Goal: Information Seeking & Learning: Learn about a topic

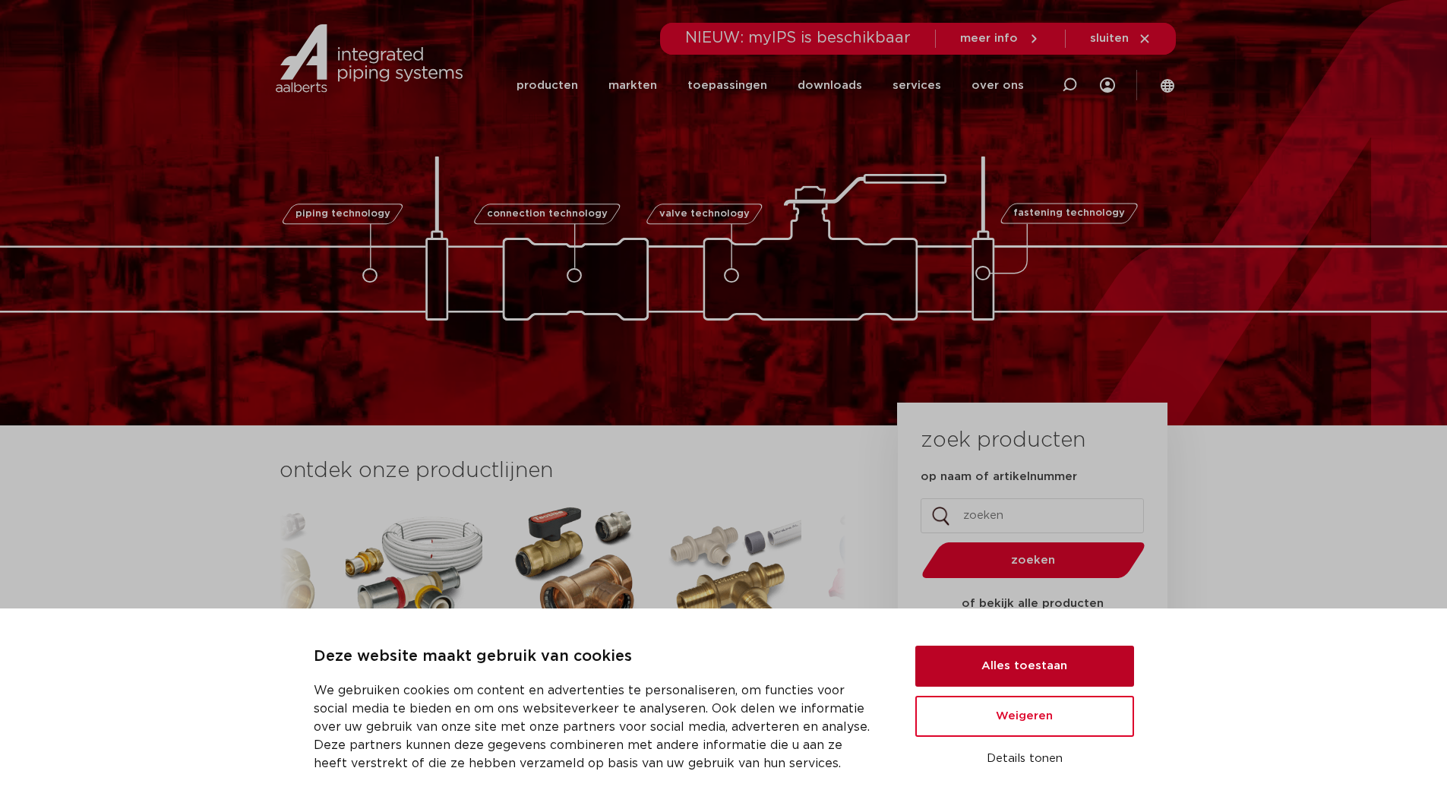
click at [1007, 669] on button "Alles toestaan" at bounding box center [1025, 666] width 219 height 41
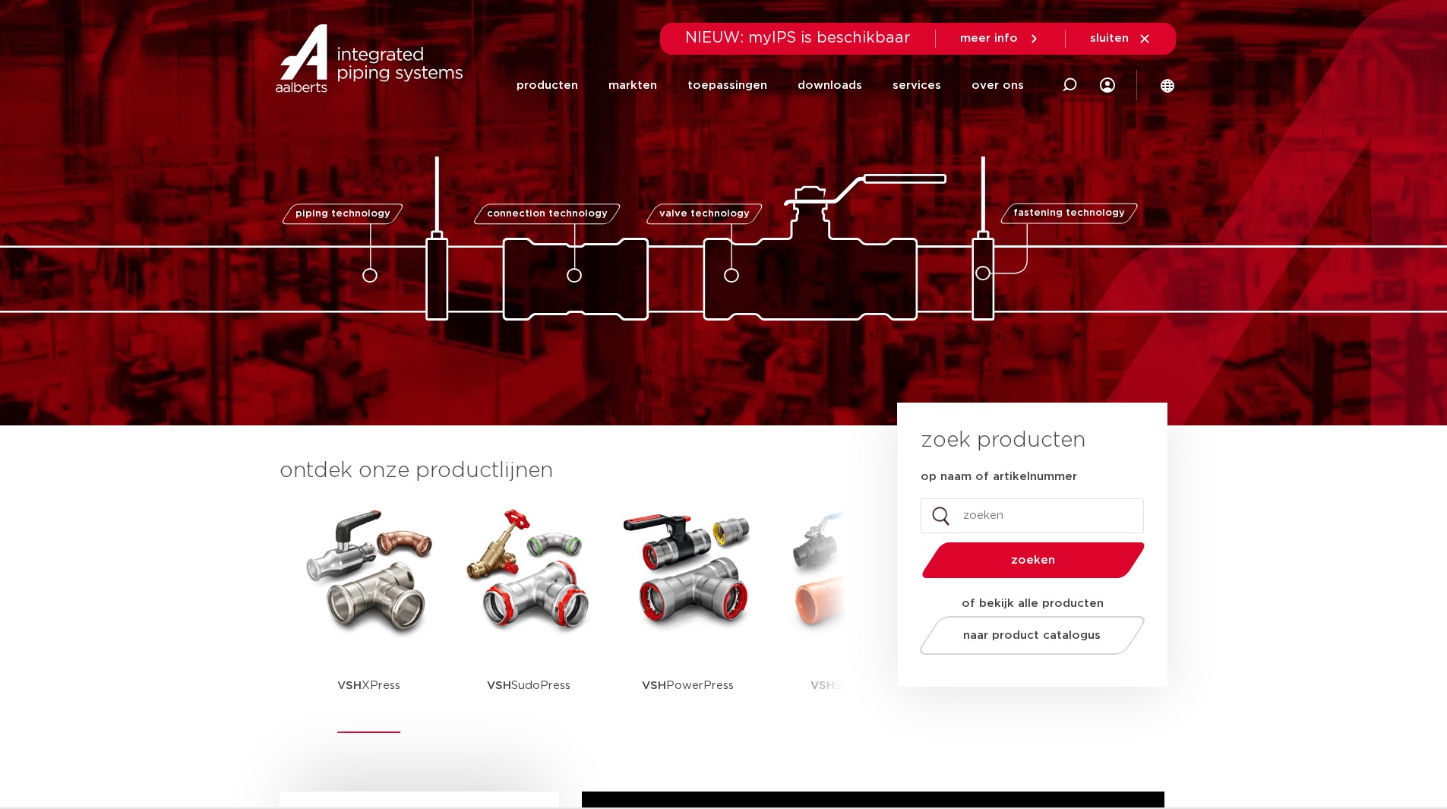
click at [391, 624] on img at bounding box center [369, 569] width 137 height 137
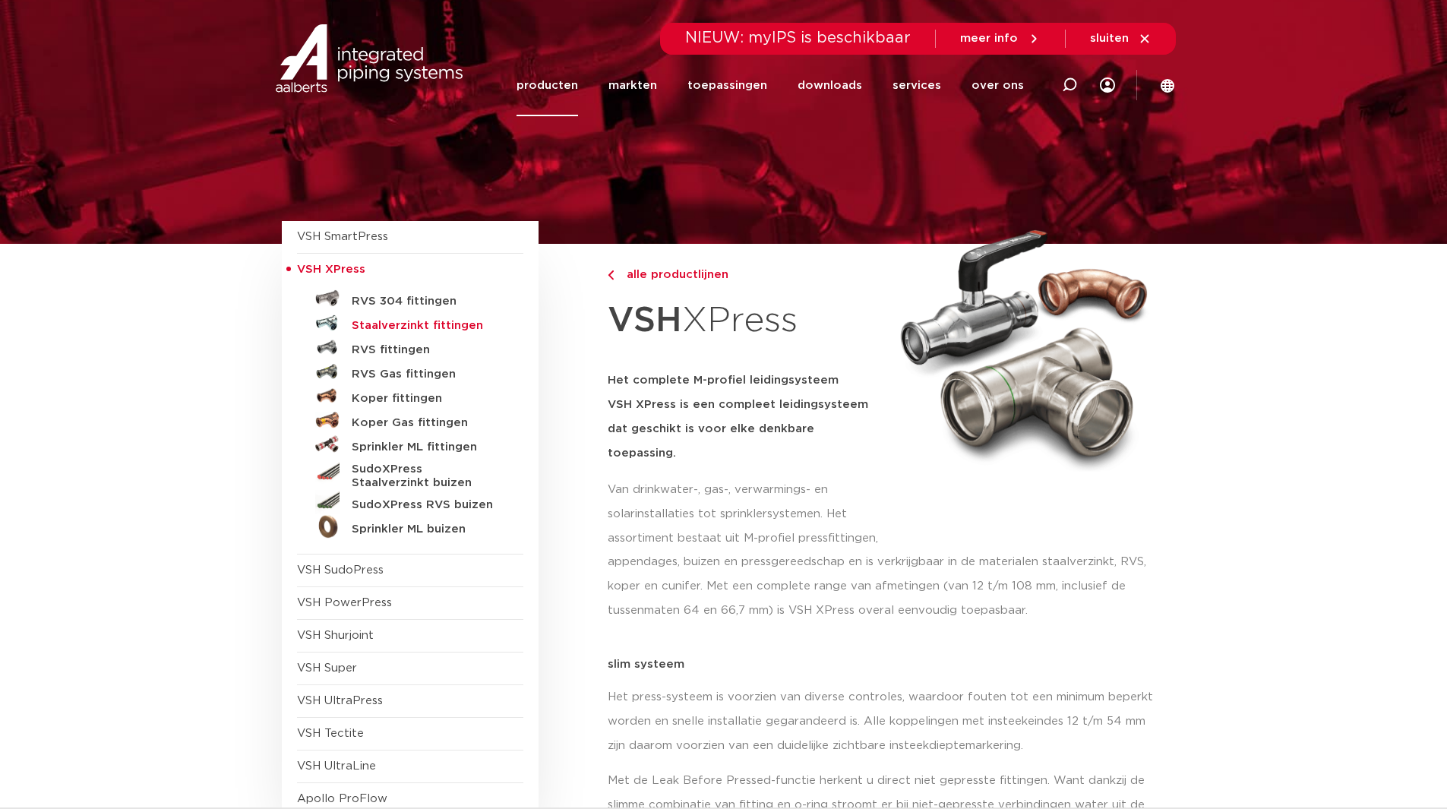
click at [447, 329] on h5 "Staalverzinkt fittingen" at bounding box center [427, 326] width 150 height 14
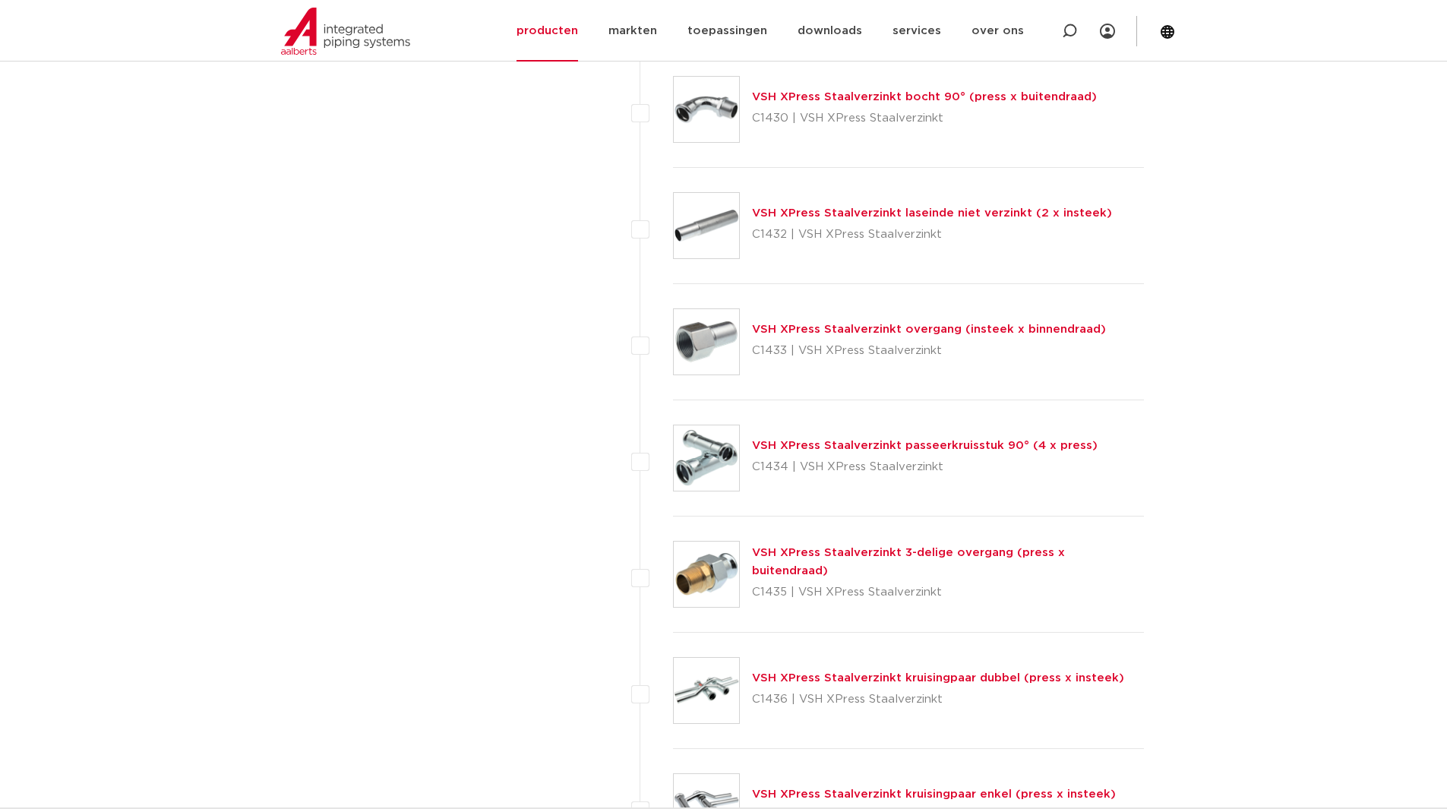
scroll to position [2794, 0]
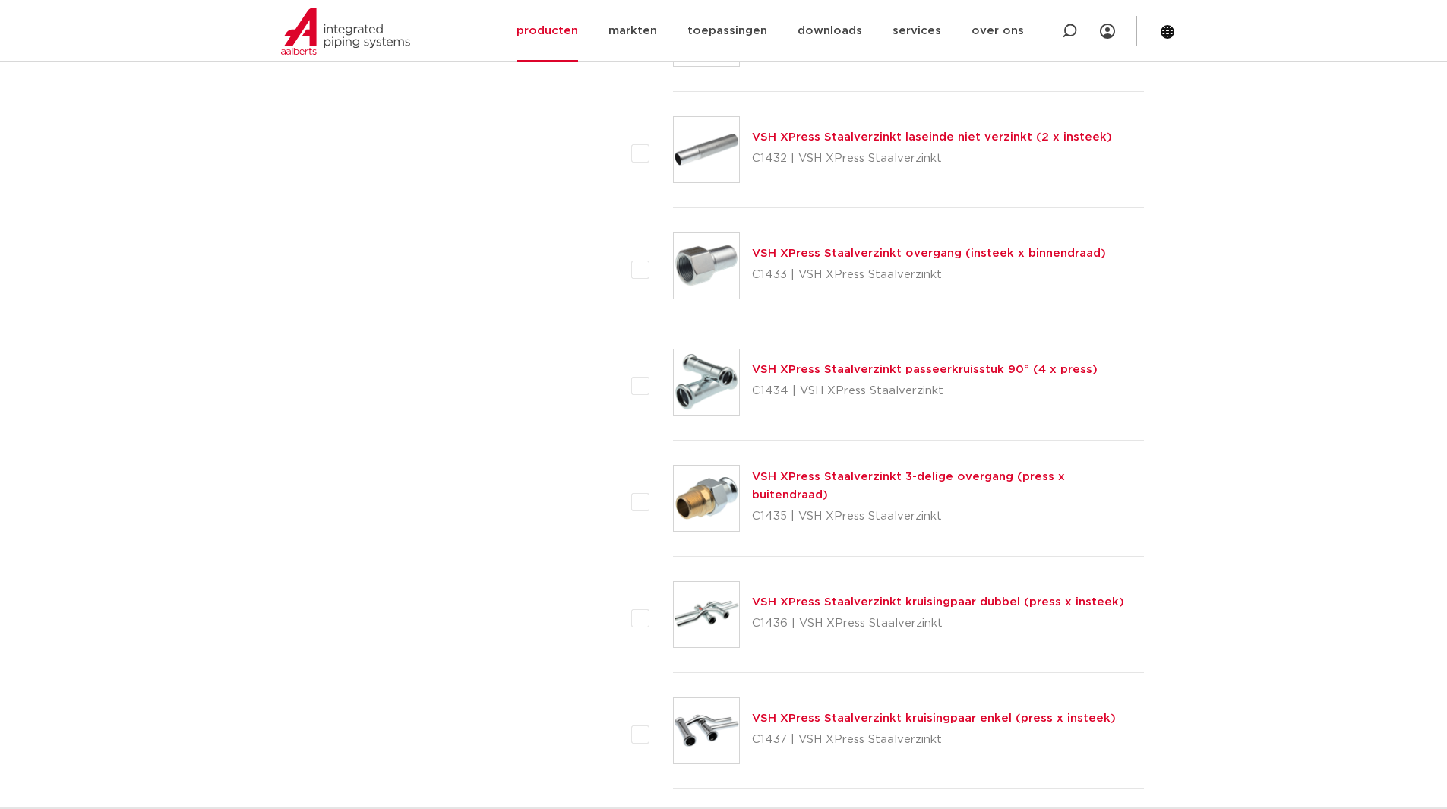
click at [960, 481] on link "VSH XPress Staalverzinkt 3-delige overgang (press x buitendraad)" at bounding box center [908, 486] width 313 height 30
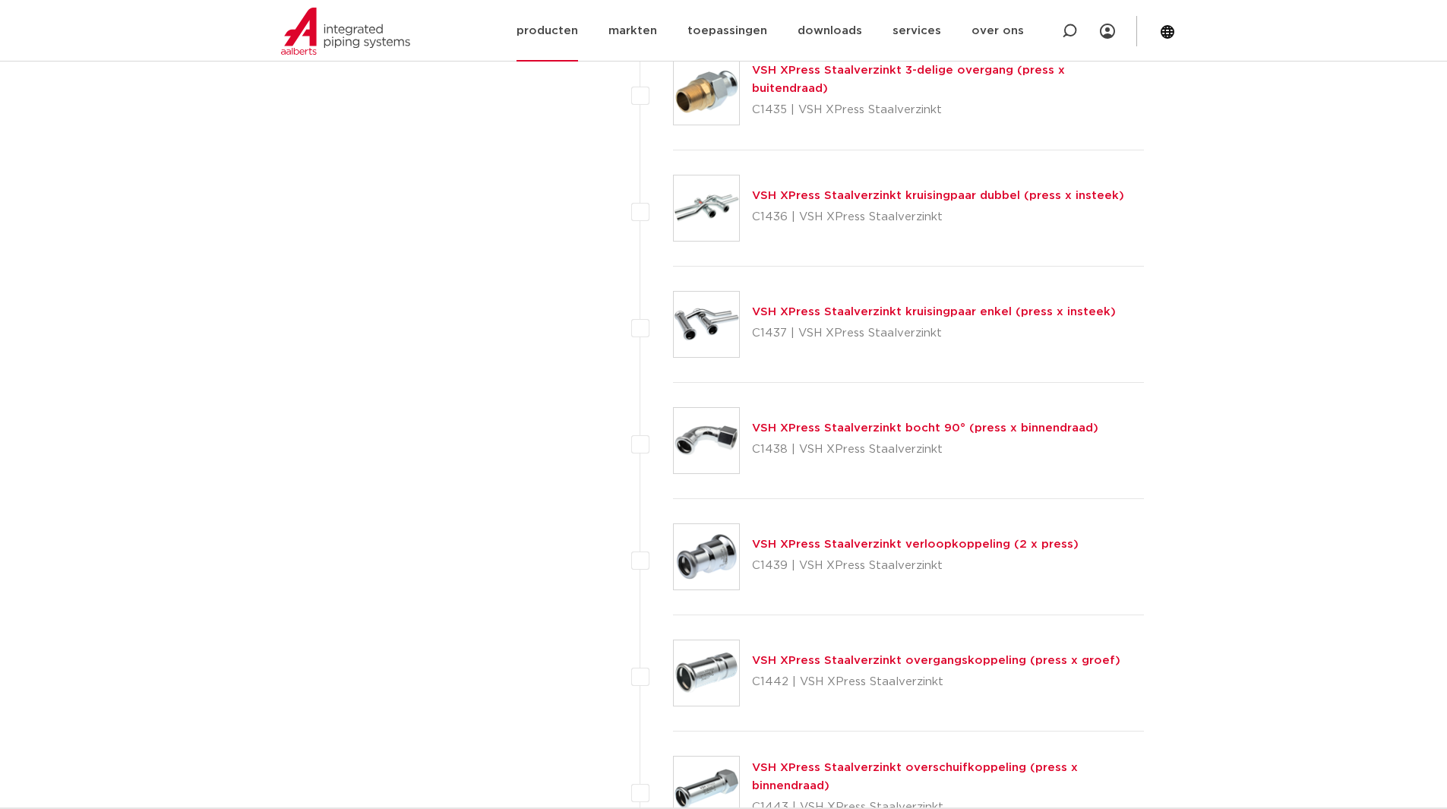
scroll to position [3174, 0]
